Goal: Find specific page/section: Find specific page/section

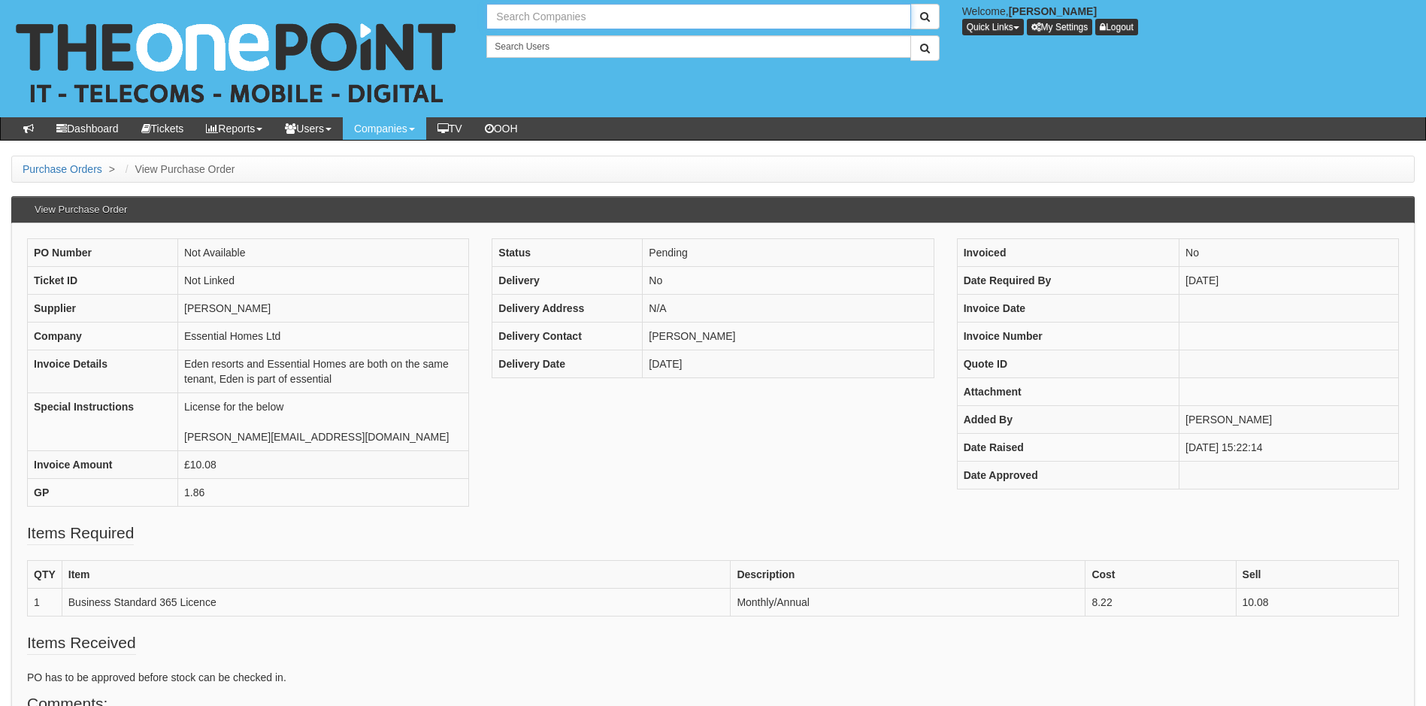
click at [577, 17] on input "text" at bounding box center [698, 17] width 424 height 26
type input "a"
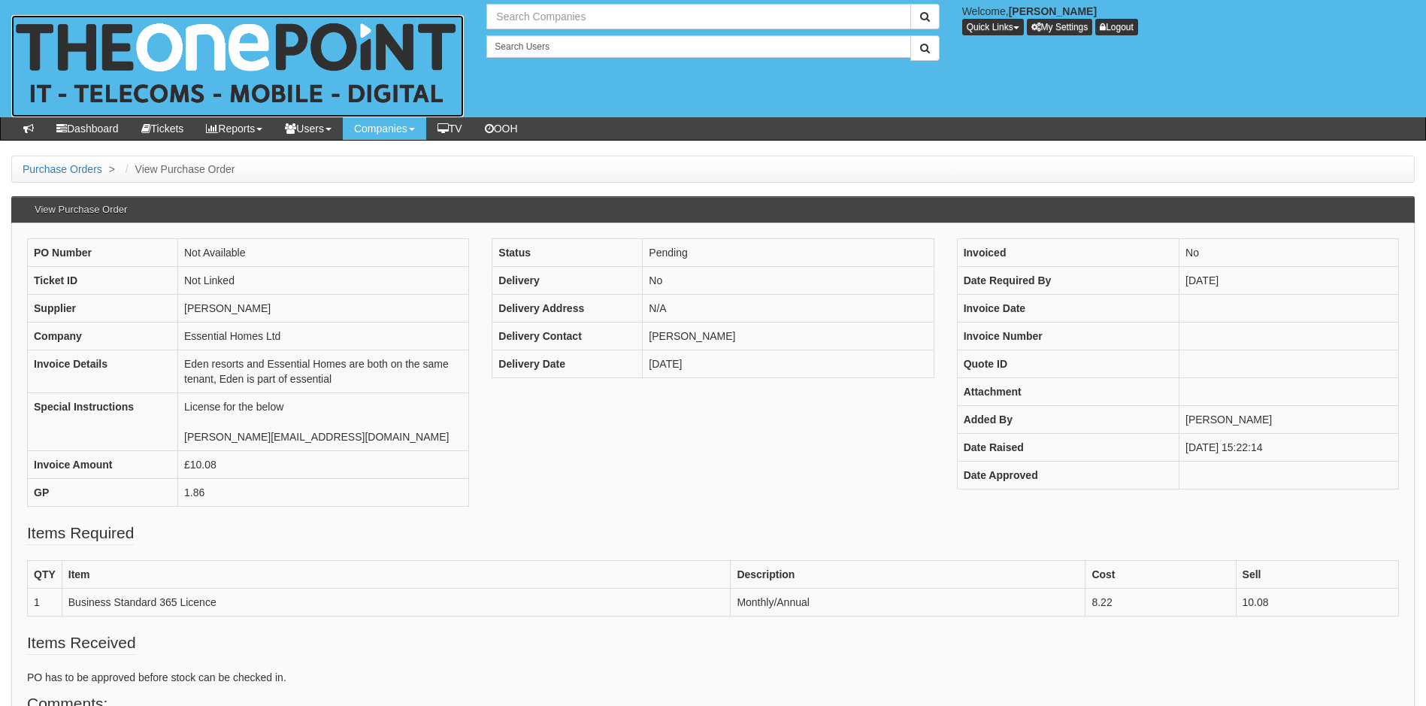
type input "Search Companies"
click at [198, 52] on img at bounding box center [237, 66] width 452 height 102
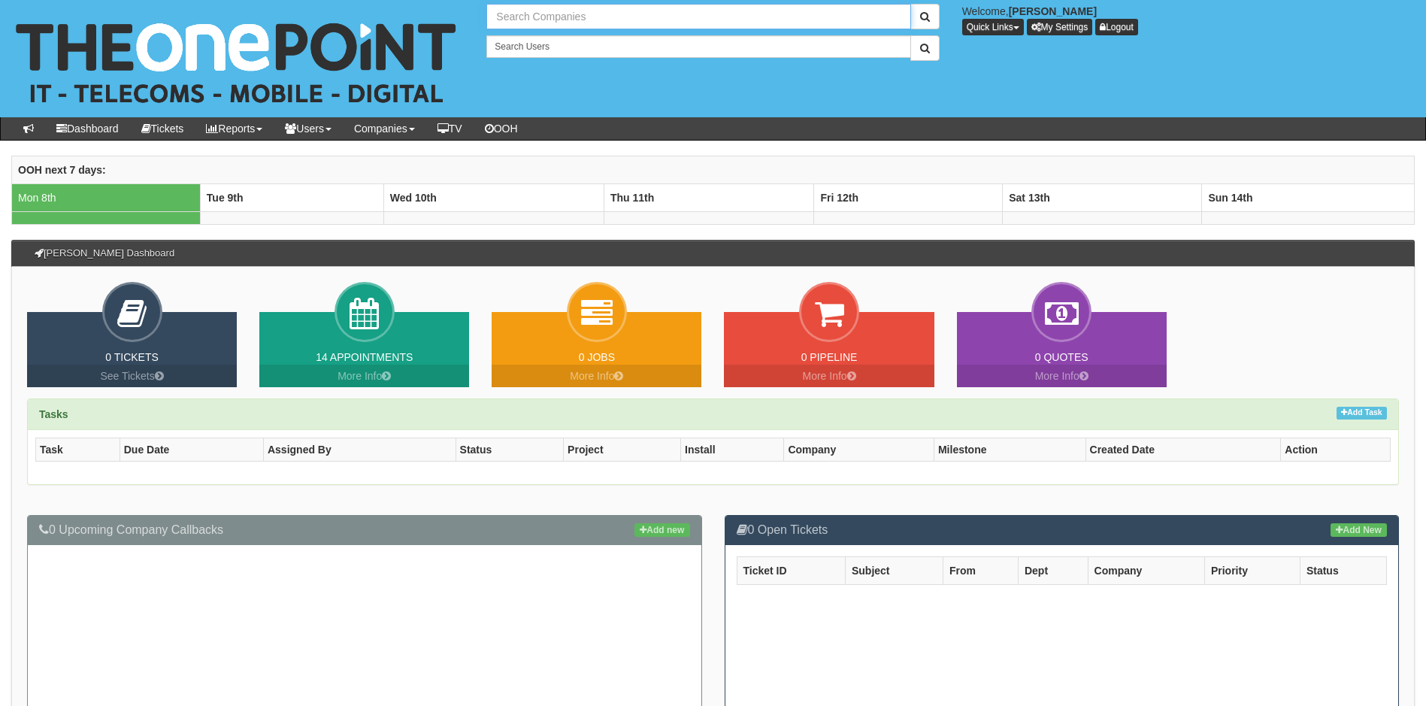
click at [548, 16] on input "text" at bounding box center [698, 17] width 424 height 26
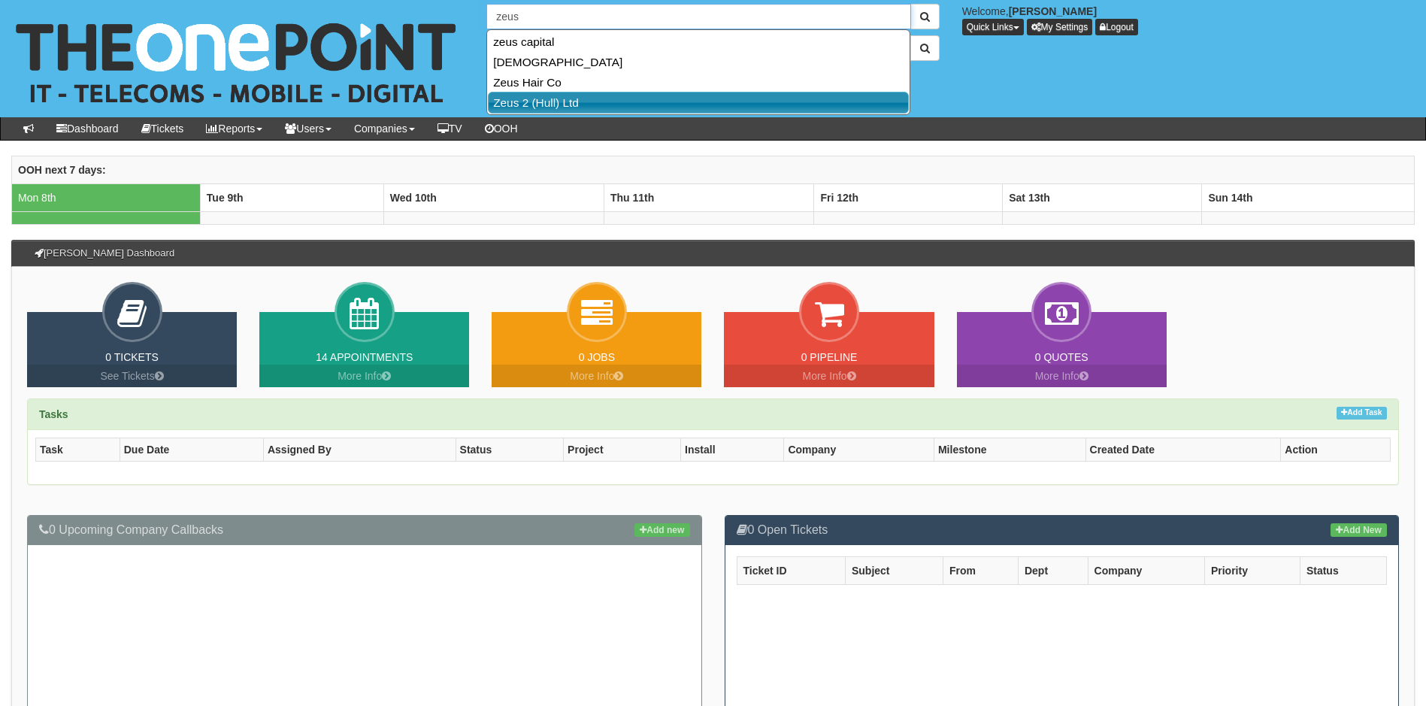
click at [546, 101] on link "Zeus 2 (Hull) Ltd" at bounding box center [698, 103] width 421 height 22
type input "Zeus 2 (Hull) Ltd"
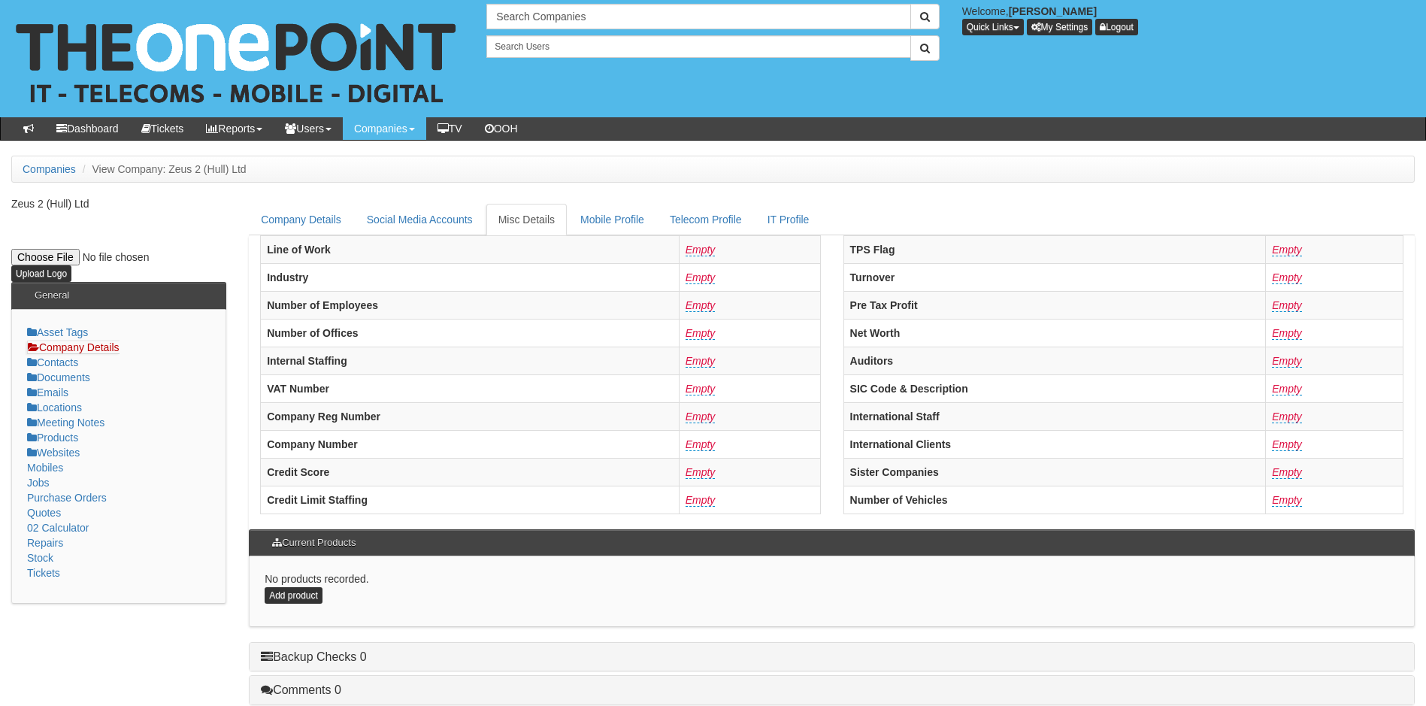
scroll to position [286, 0]
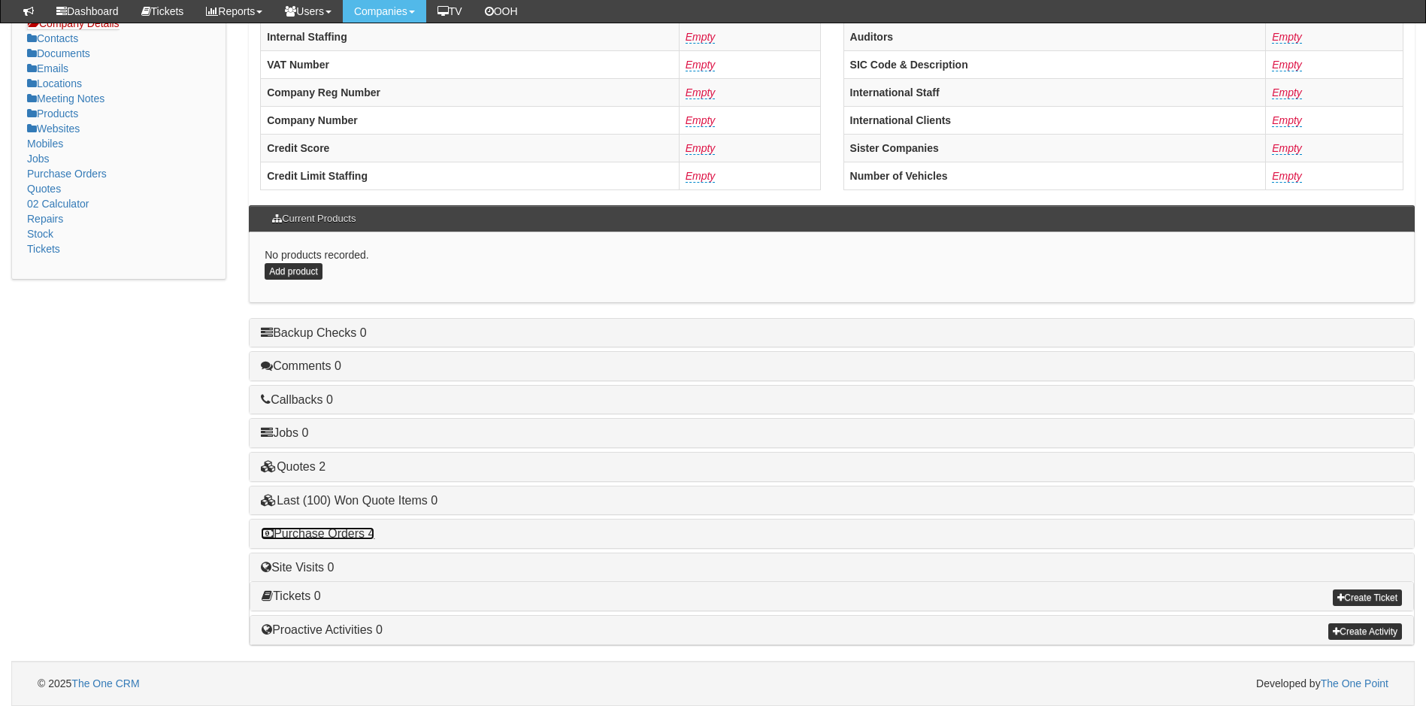
click at [351, 534] on link "Purchase Orders 4" at bounding box center [317, 533] width 113 height 13
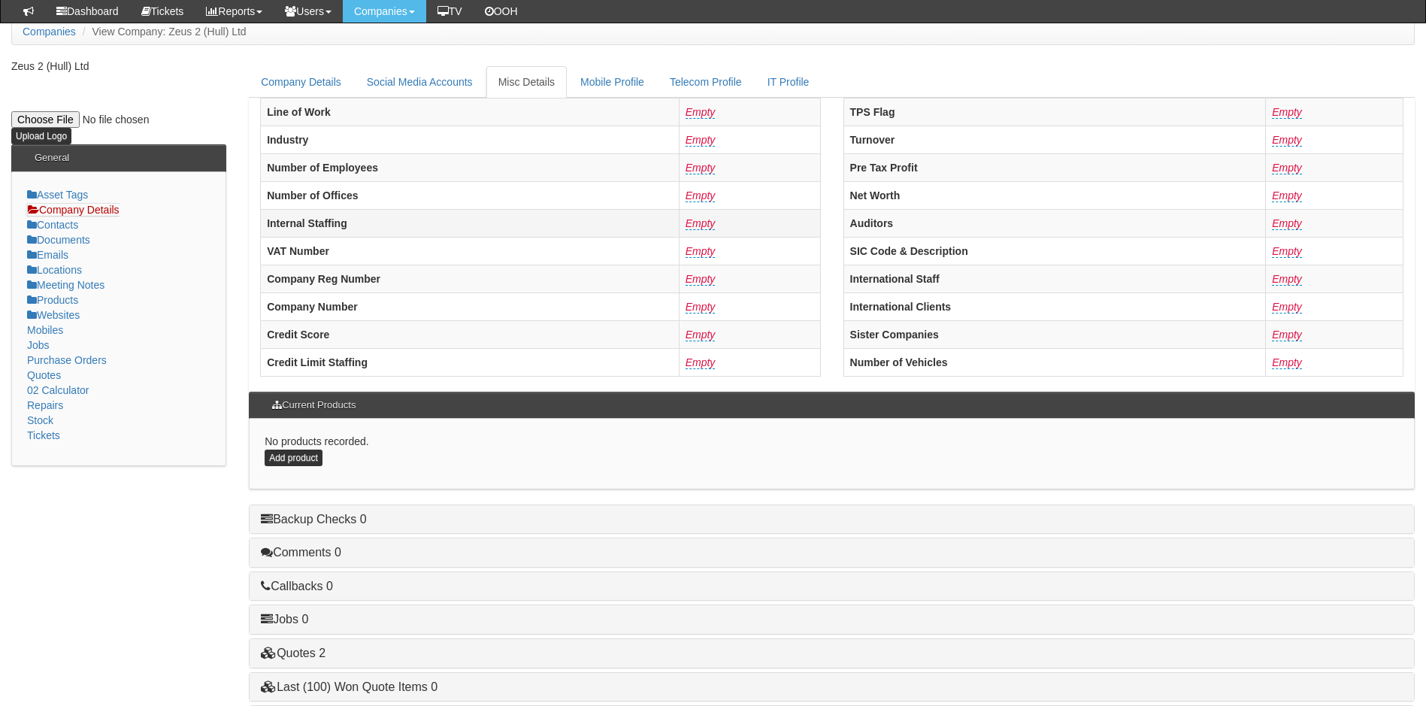
scroll to position [0, 0]
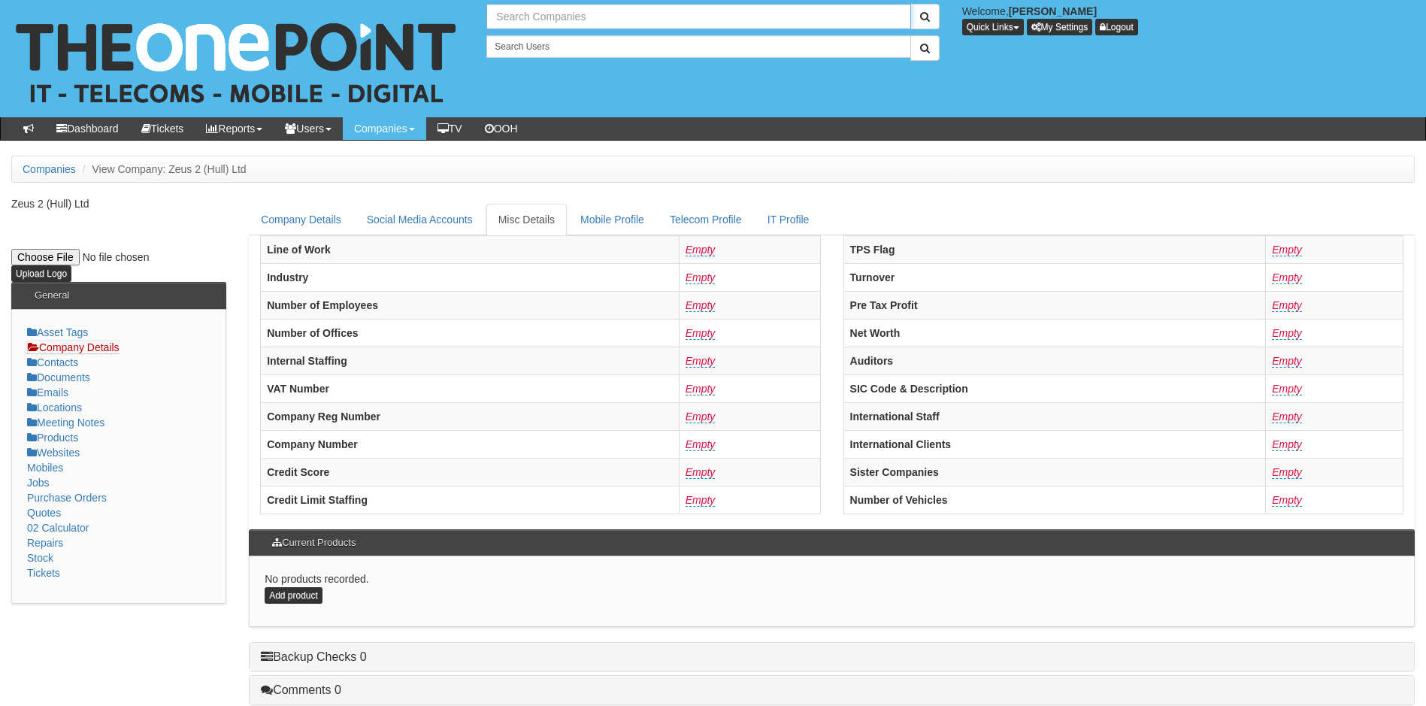
click at [592, 17] on input "text" at bounding box center [698, 17] width 424 height 26
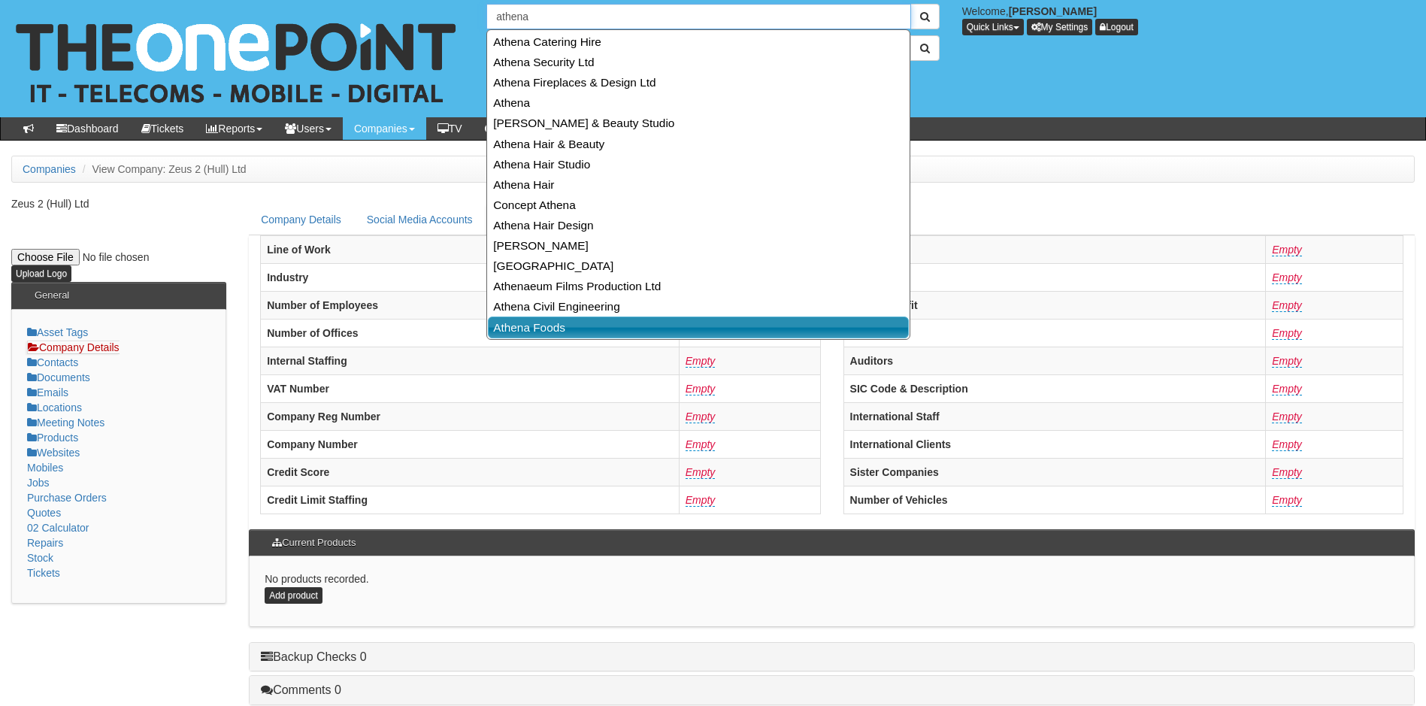
click at [549, 326] on link "Athena Foods" at bounding box center [698, 327] width 421 height 22
type input "Athena Foods"
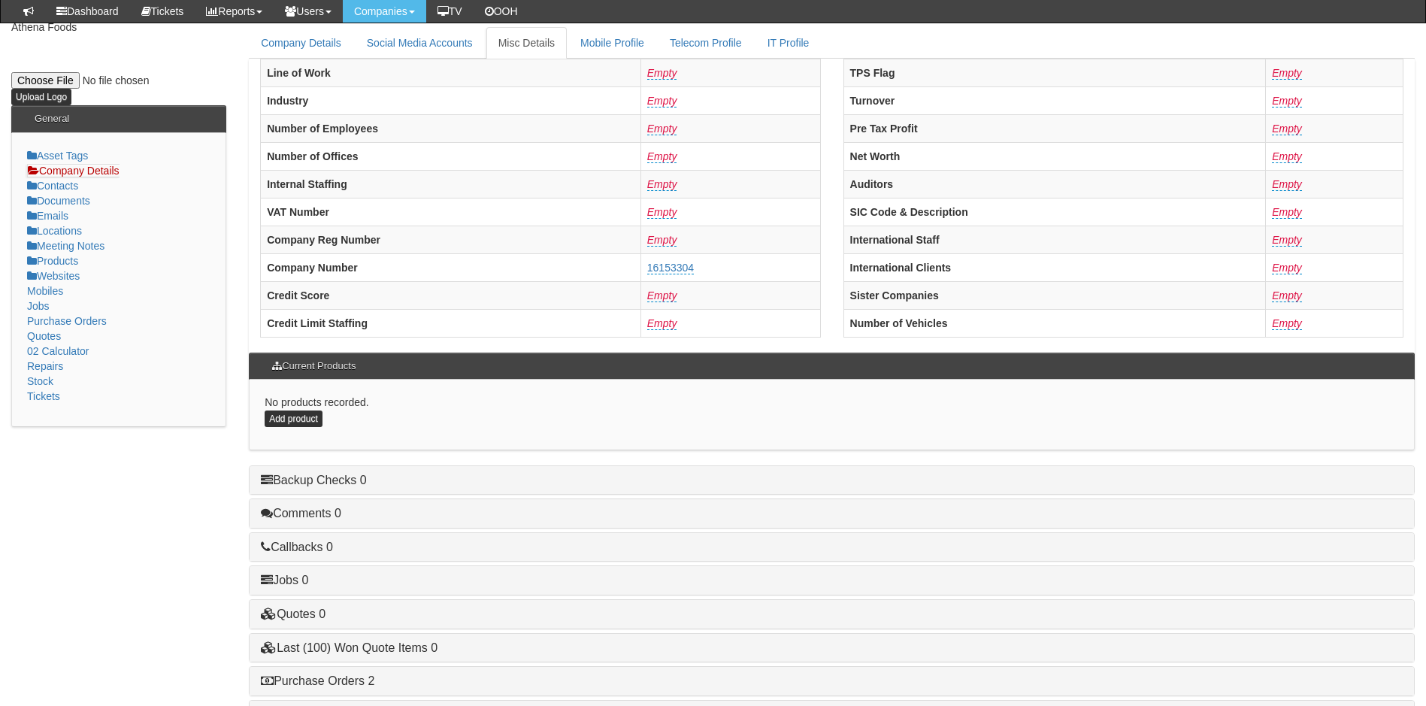
scroll to position [286, 0]
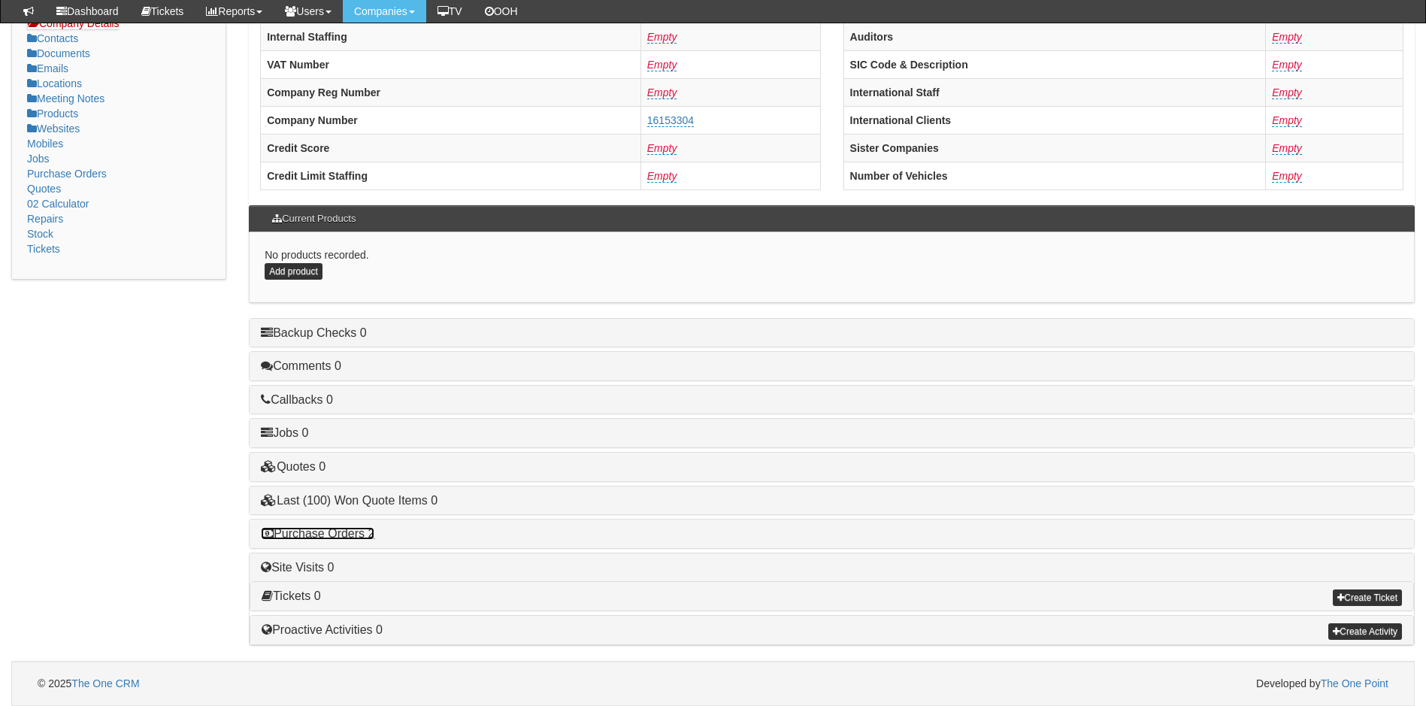
click at [339, 527] on link "Purchase Orders 2" at bounding box center [317, 533] width 113 height 13
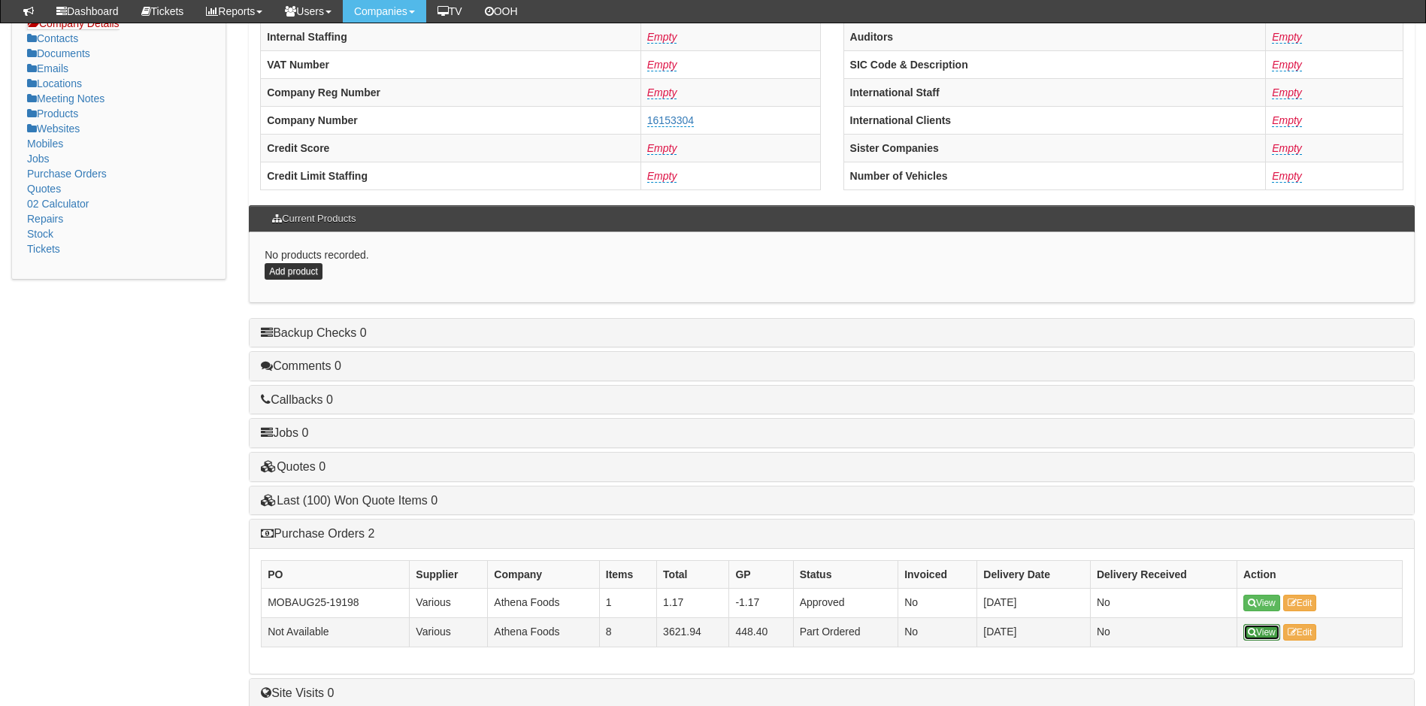
click at [1254, 633] on icon at bounding box center [1252, 632] width 8 height 9
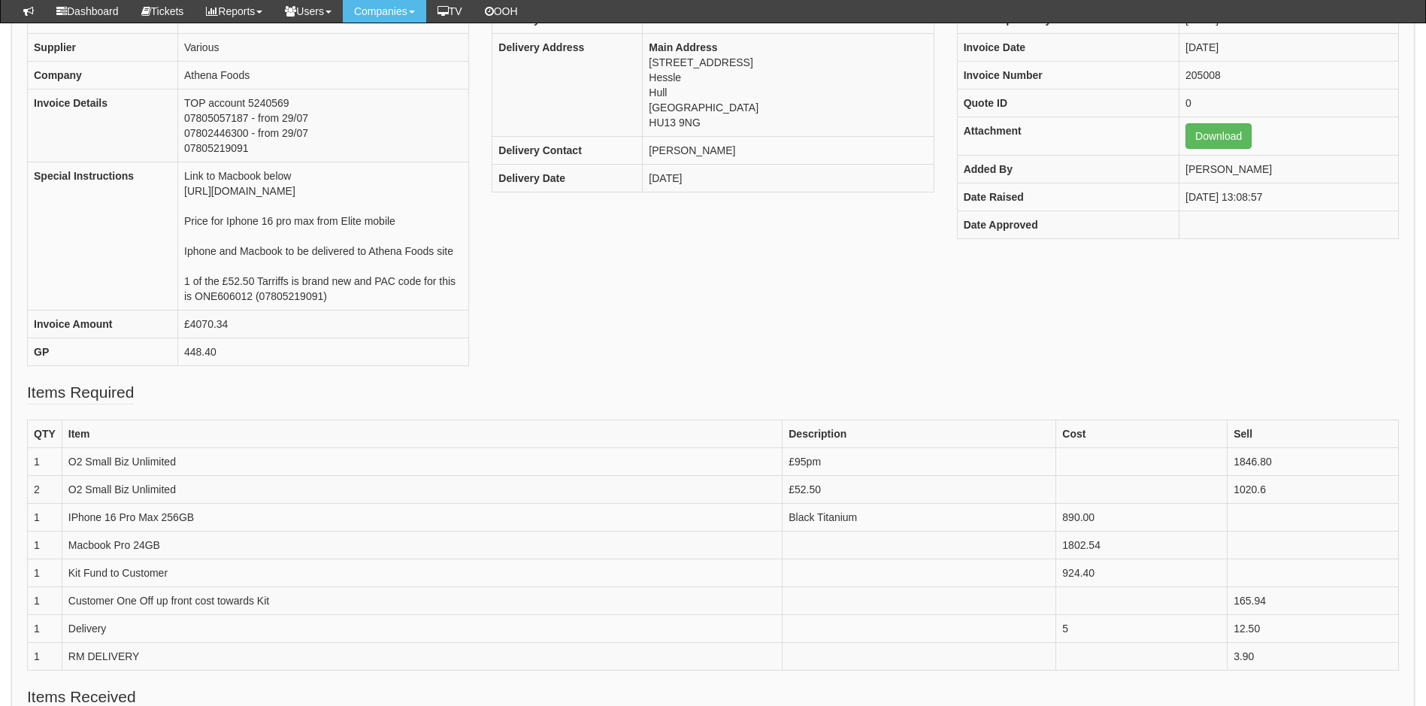
scroll to position [526, 0]
